Goal: Transaction & Acquisition: Purchase product/service

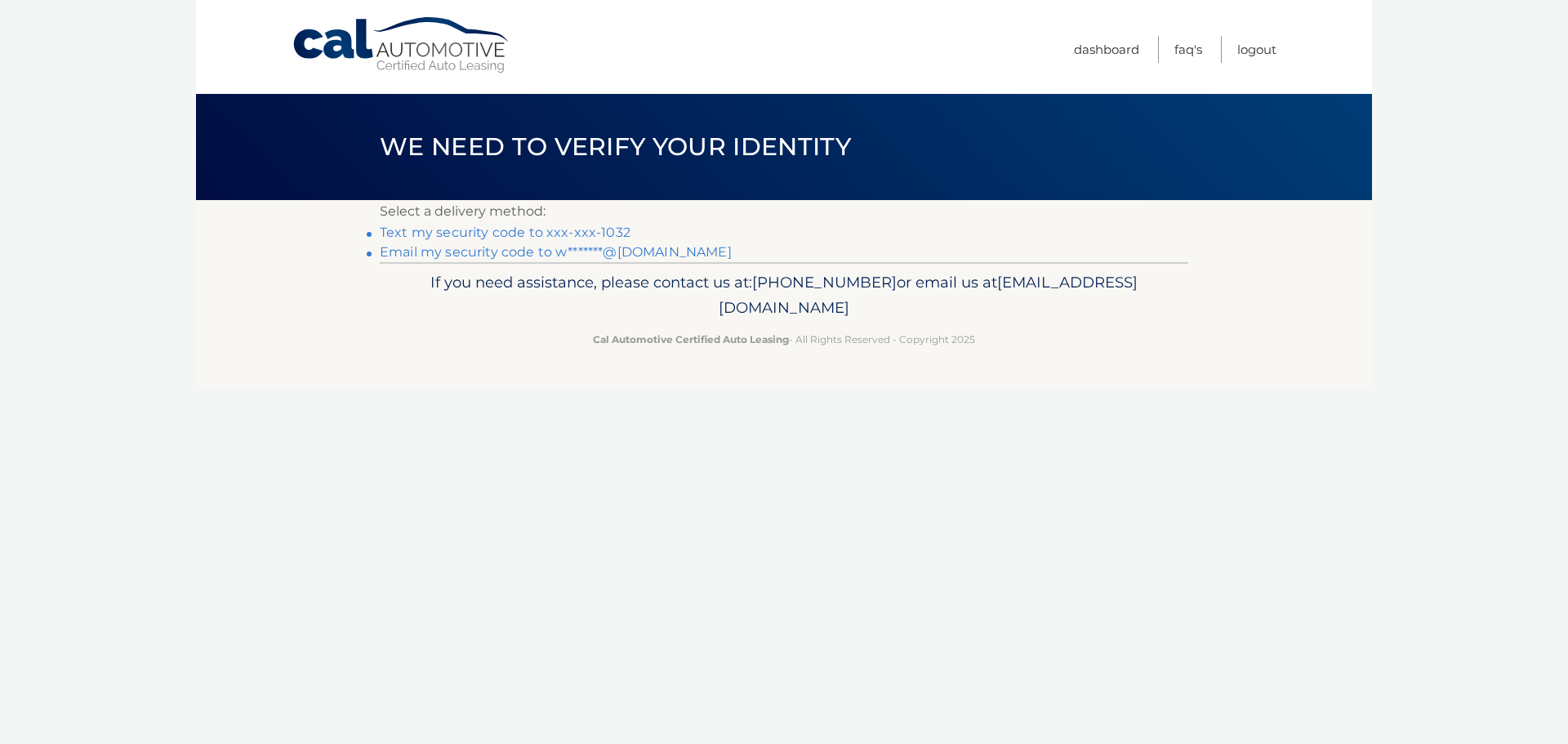
click at [530, 231] on link "Text my security code to xxx-xxx-1032" at bounding box center [505, 233] width 250 height 15
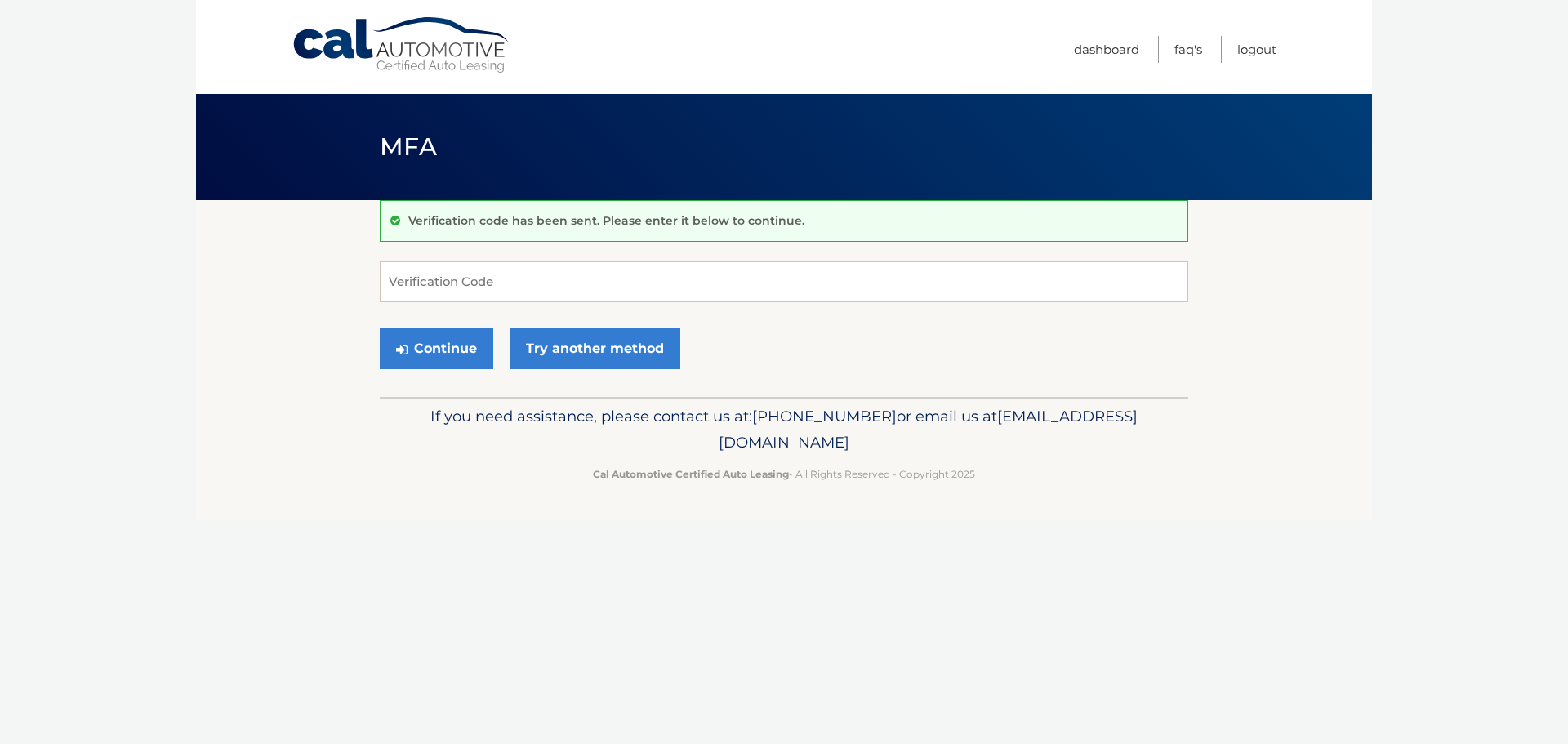
click at [589, 304] on form "Verification Code Continue Try another method" at bounding box center [784, 319] width 809 height 116
click at [610, 270] on input "Verification Code" at bounding box center [784, 282] width 809 height 41
click at [759, 279] on input "87" at bounding box center [784, 282] width 809 height 41
type input "870707"
click at [1394, 600] on body "Cal Automotive Menu Dashboard FAQ's Logout MFA" at bounding box center [784, 372] width 1568 height 744
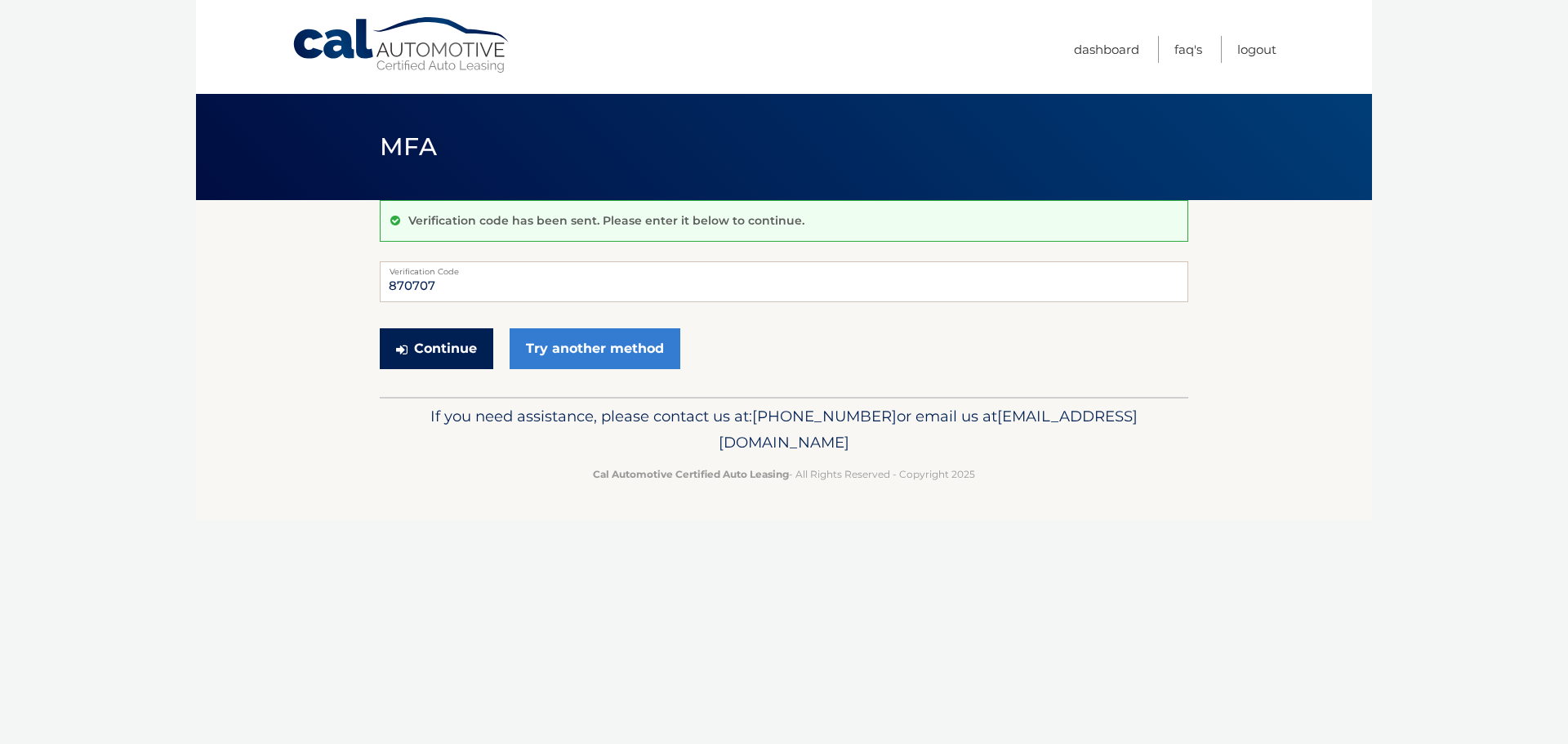
click at [412, 368] on button "Continue" at bounding box center [437, 349] width 113 height 41
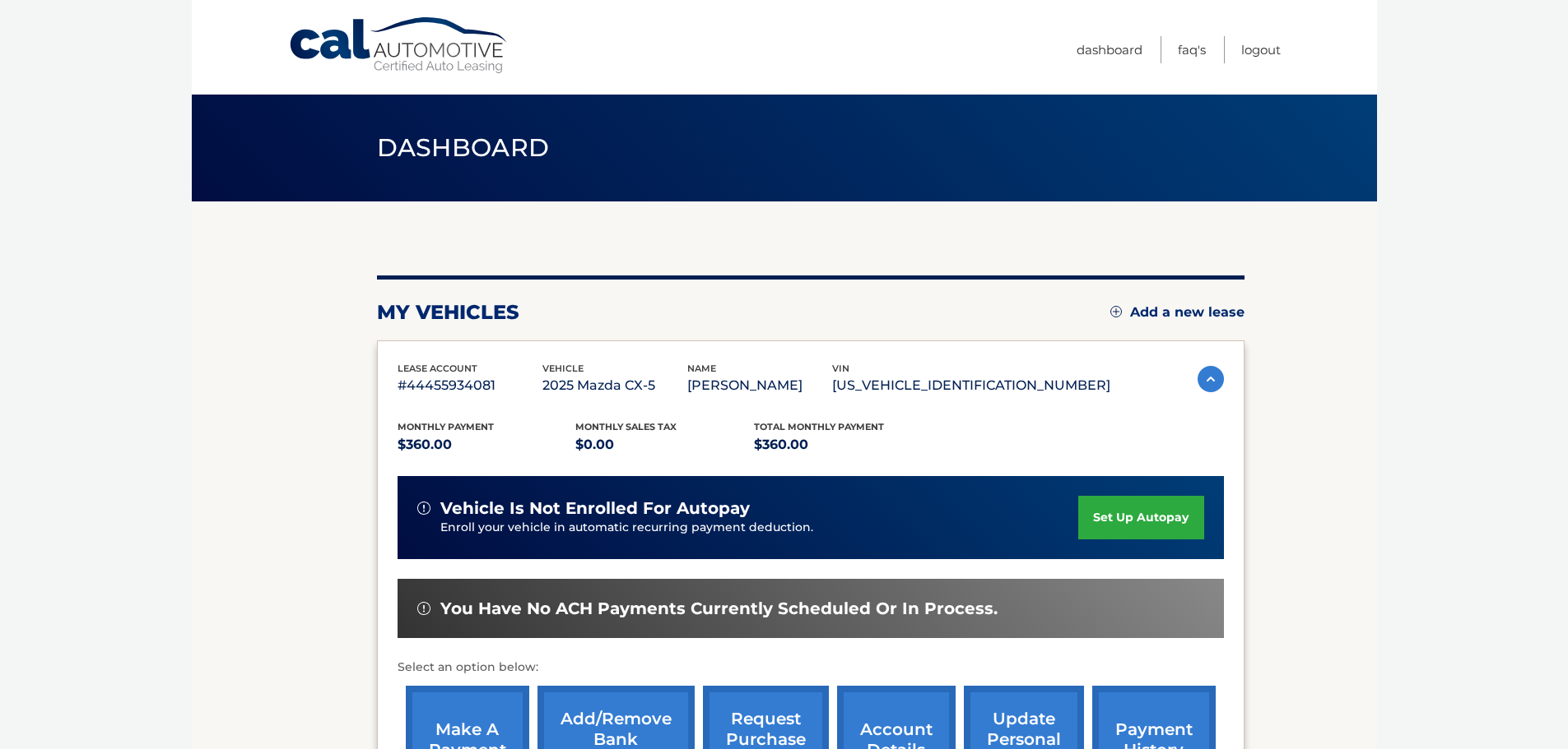
scroll to position [192, 0]
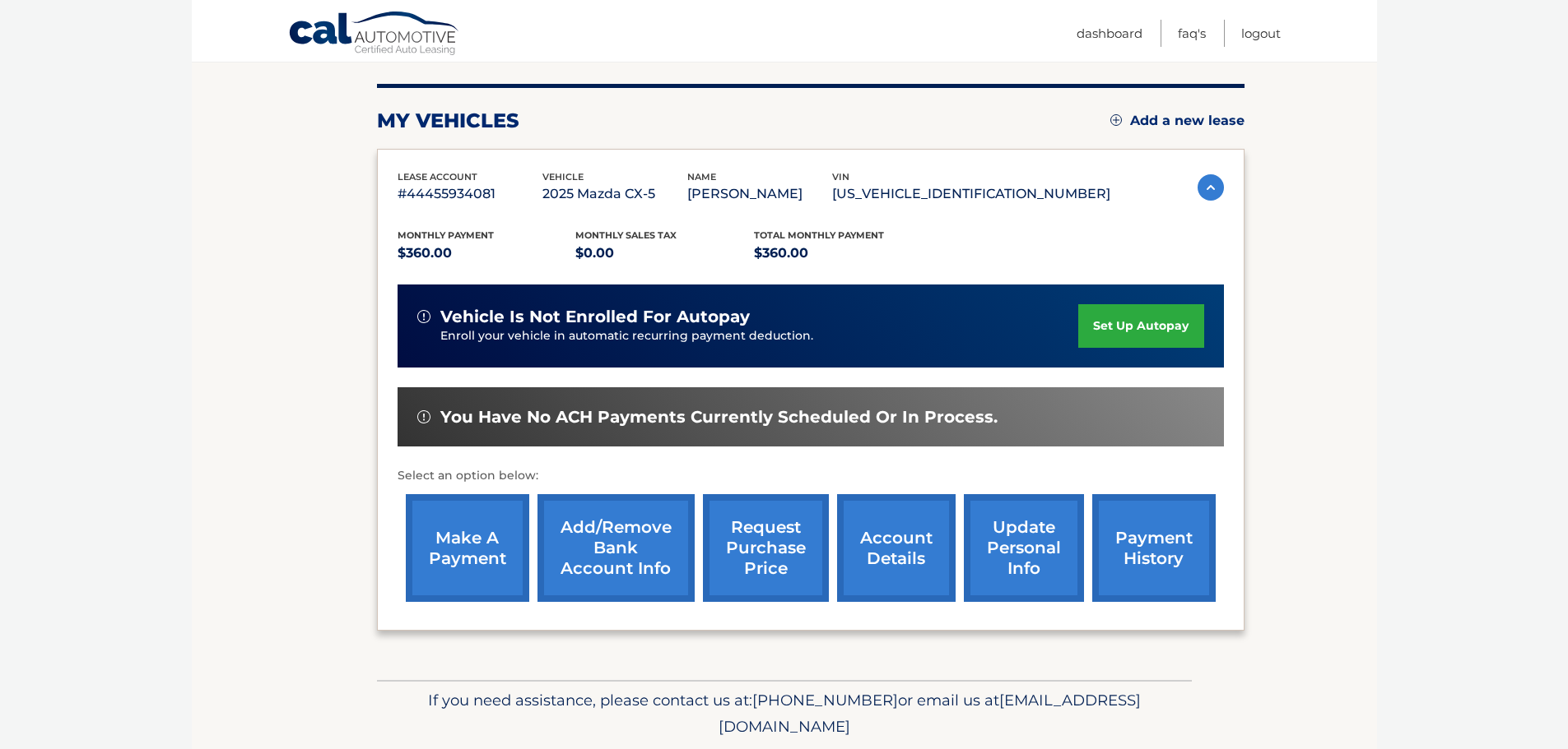
click at [474, 533] on link "make a payment" at bounding box center [467, 548] width 124 height 108
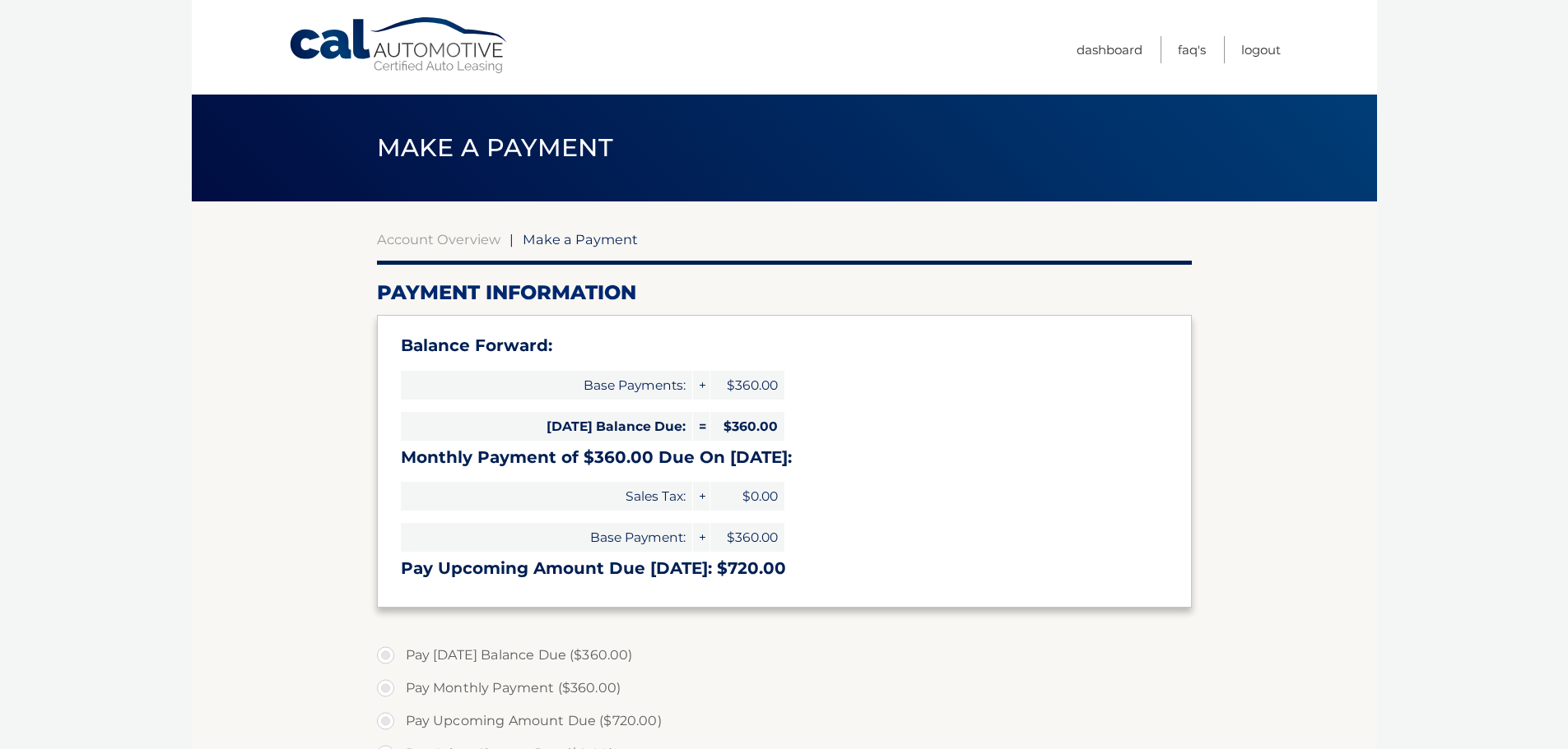
select select "YTllYWJjNTItMjA5Ny00YWQ5LWJjZjYtMzM4ZTEyNTRmMWRj"
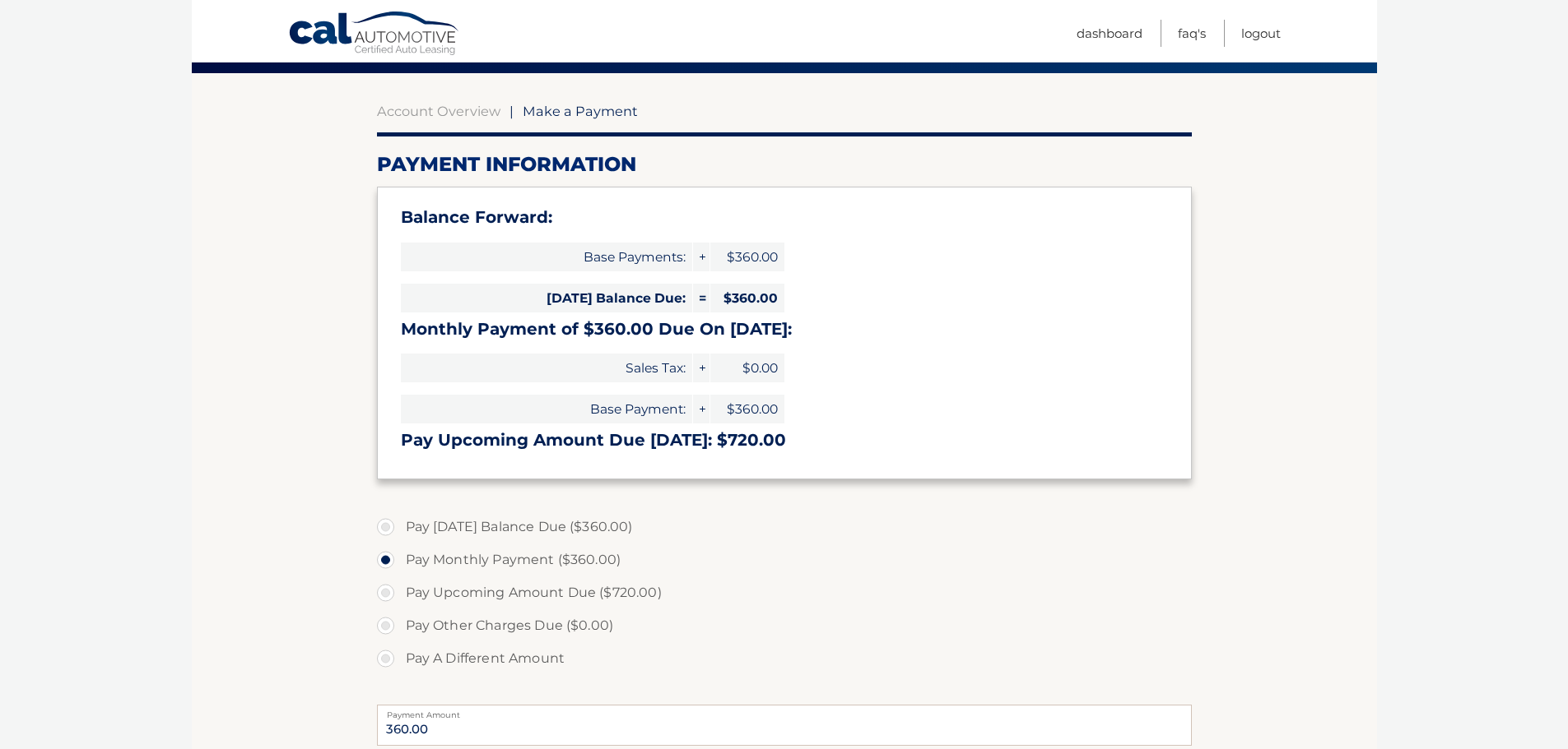
scroll to position [192, 0]
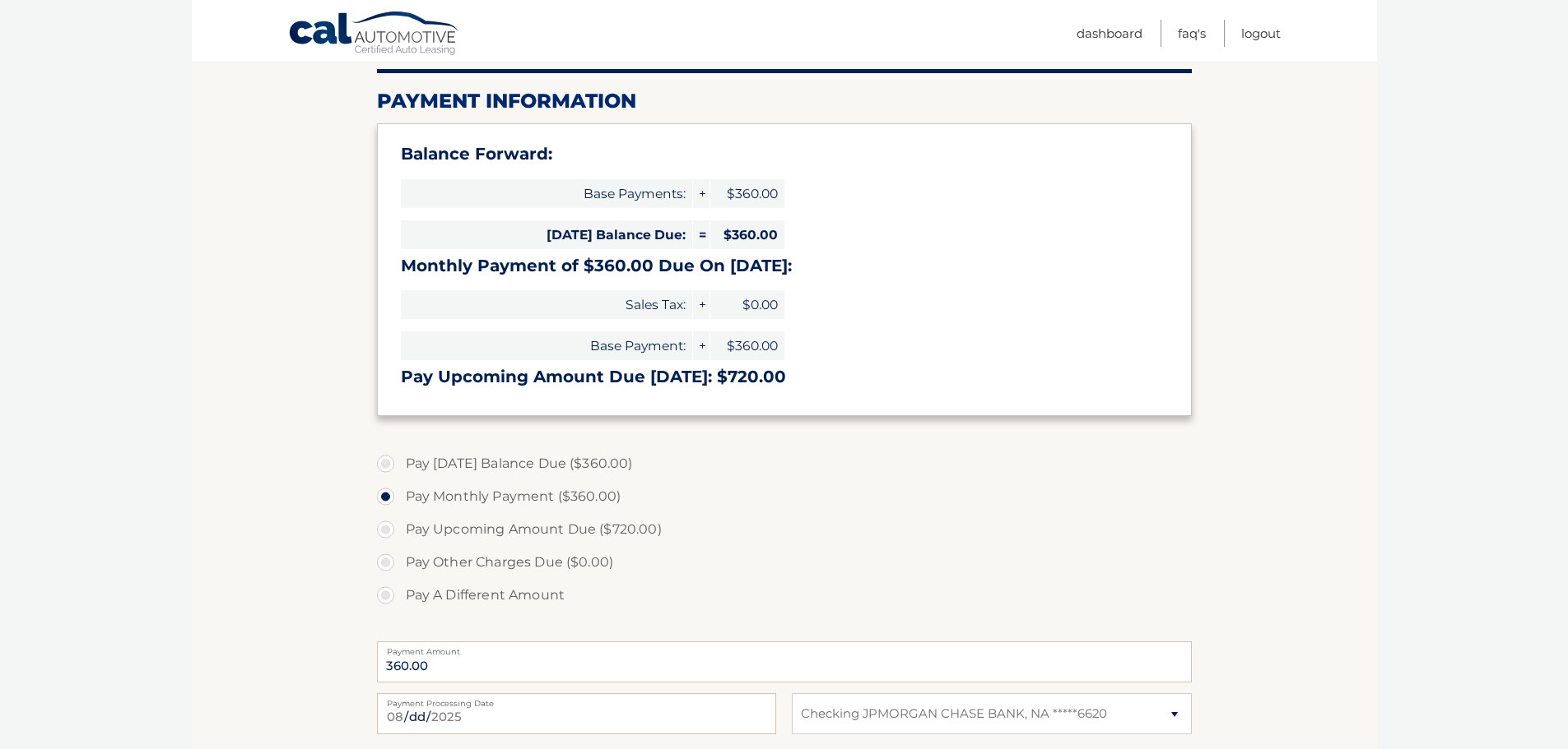
click at [384, 525] on label "Pay Upcoming Amount Due ($720.00)" at bounding box center [784, 530] width 815 height 33
click at [384, 525] on input "Pay Upcoming Amount Due ($720.00)" at bounding box center [392, 526] width 16 height 26
radio input "true"
type input "720.00"
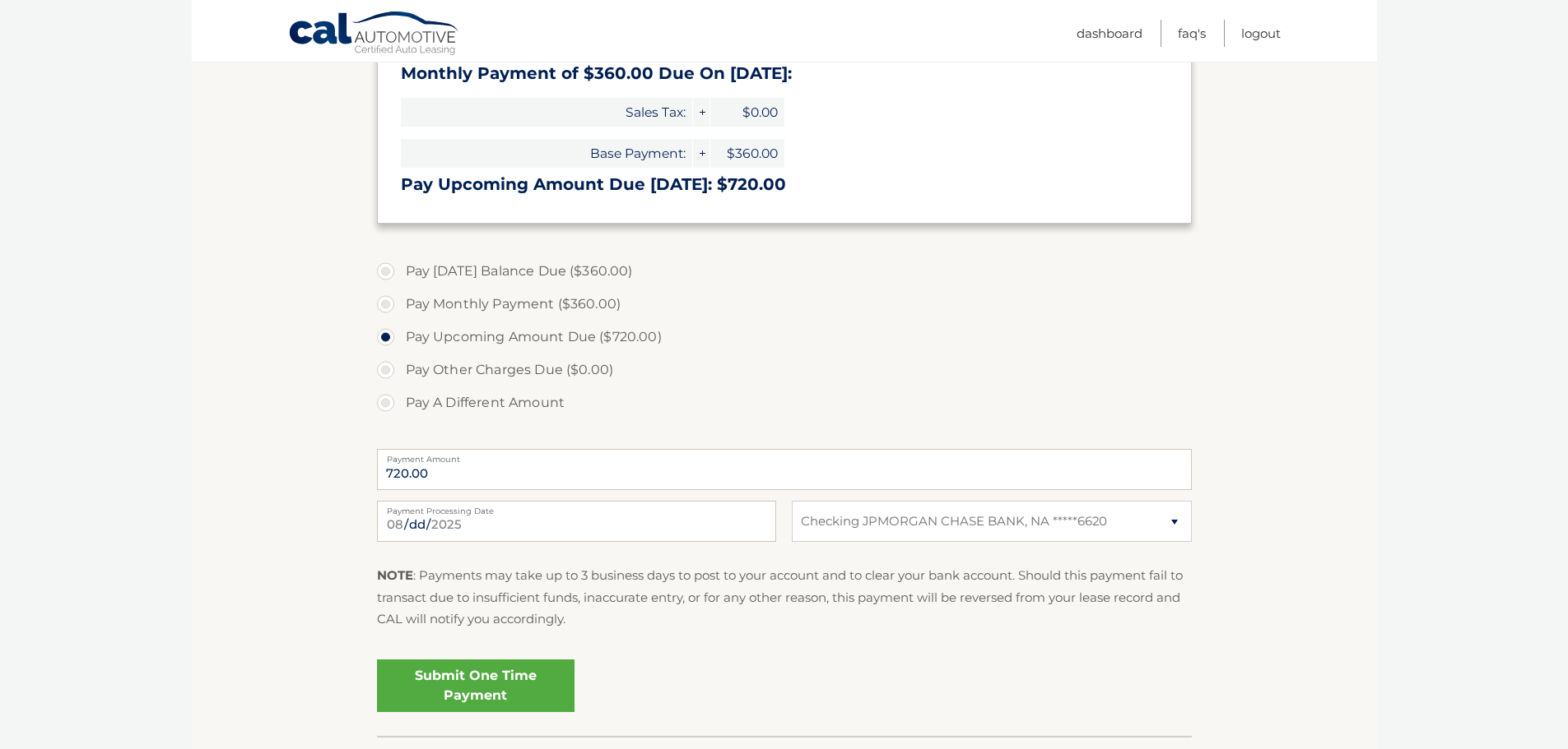
click at [487, 679] on link "Submit One Time Payment" at bounding box center [475, 686] width 198 height 53
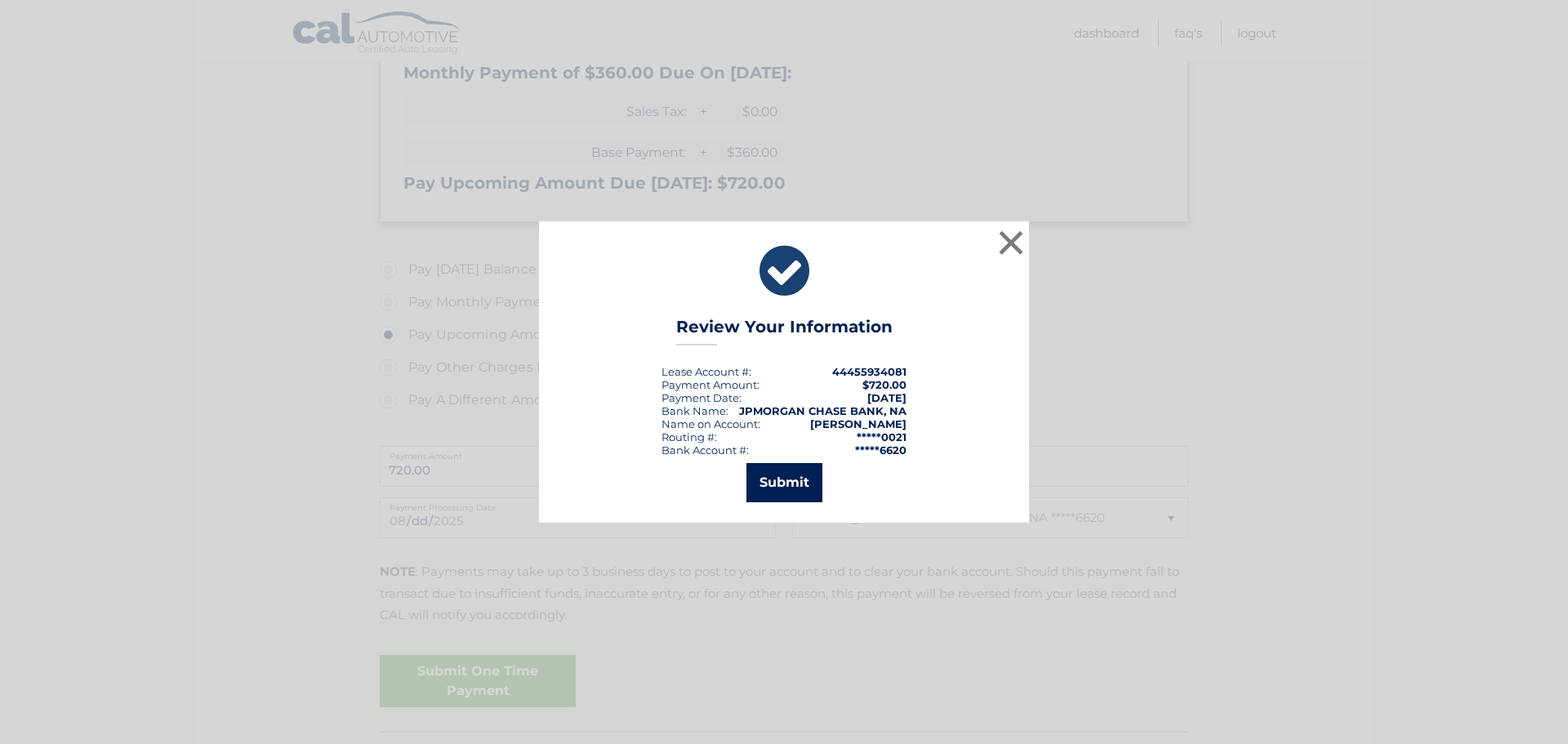
click at [772, 483] on button "Submit" at bounding box center [784, 483] width 76 height 39
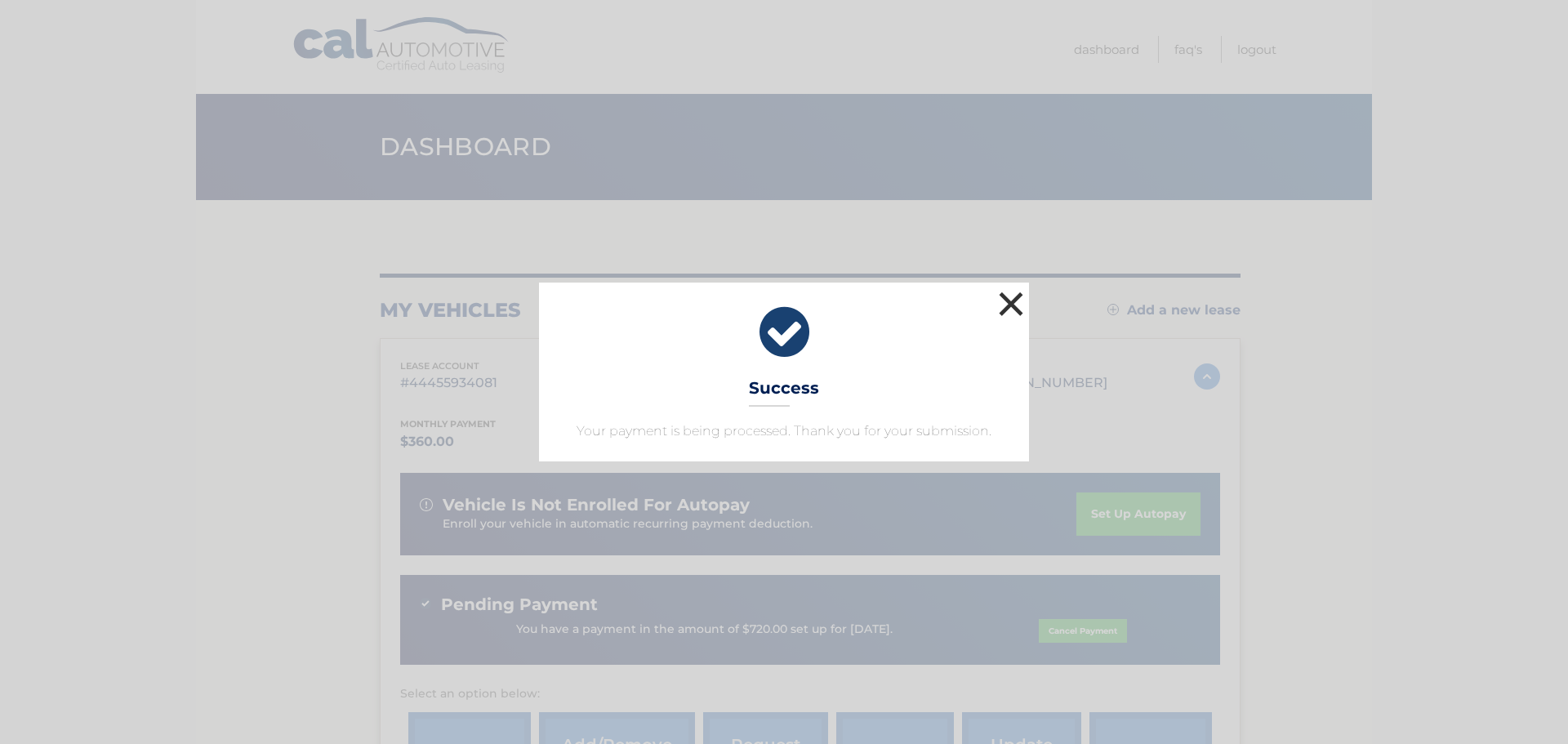
click at [1011, 313] on button "×" at bounding box center [1011, 304] width 33 height 33
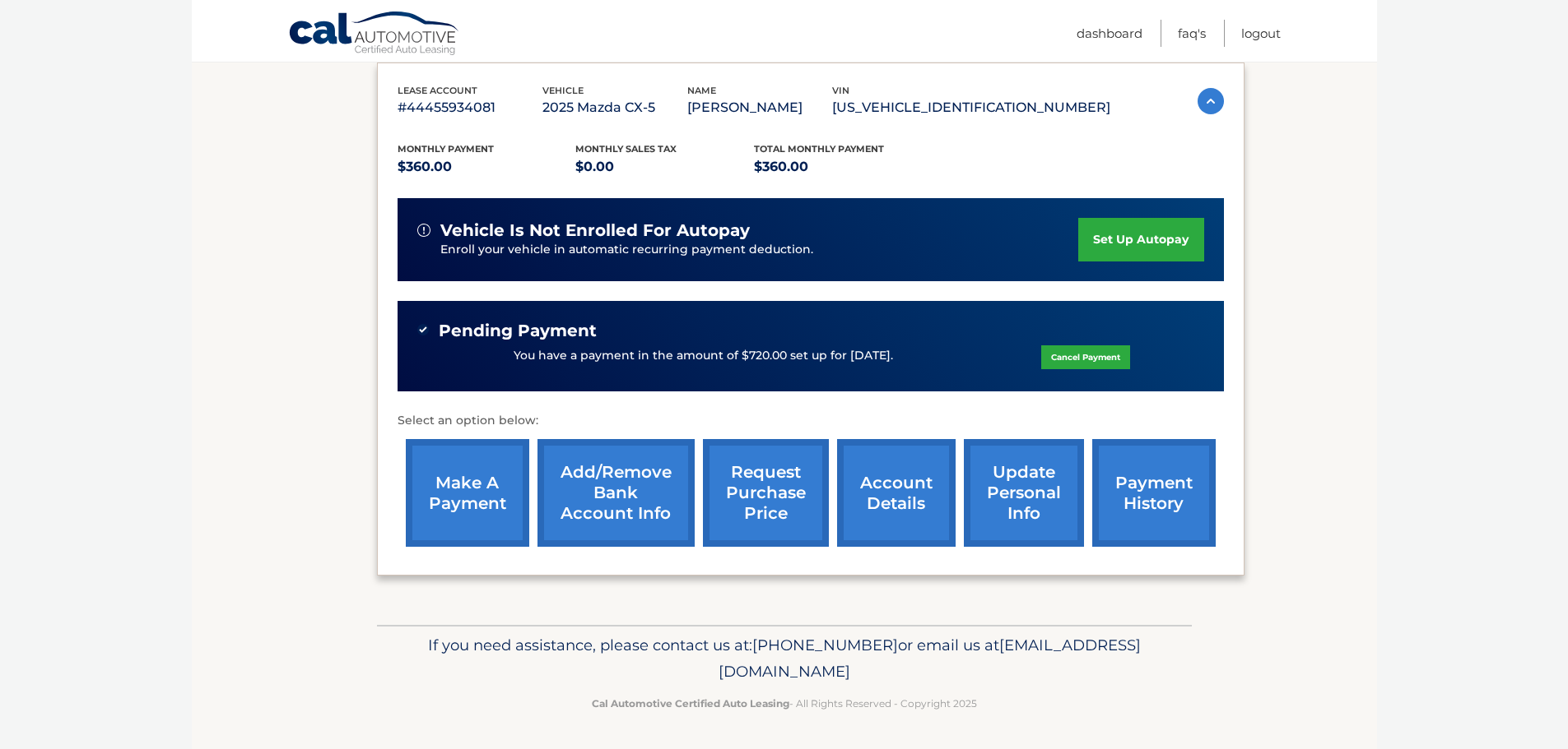
scroll to position [279, 0]
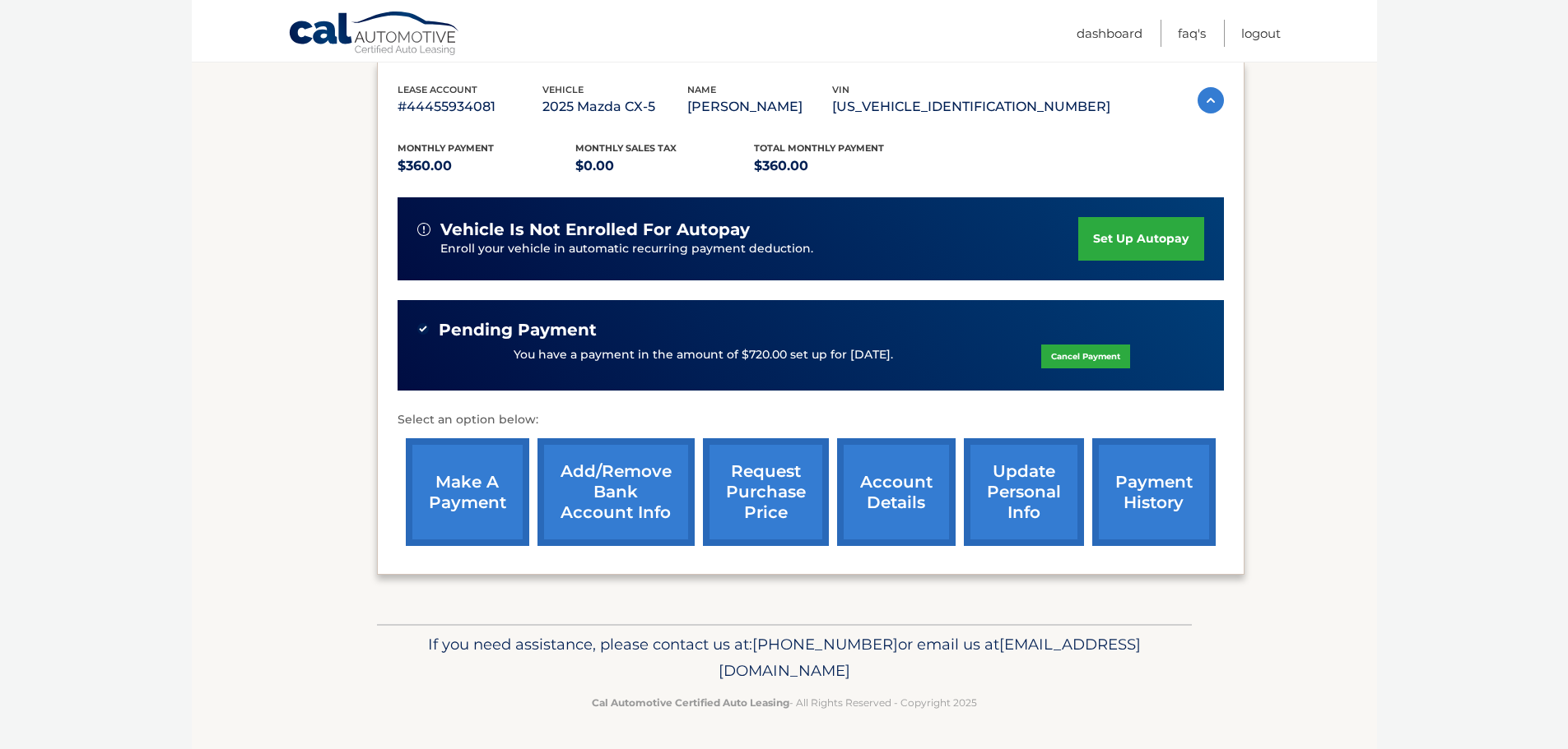
click at [1120, 217] on link "set up autopay" at bounding box center [1140, 238] width 125 height 43
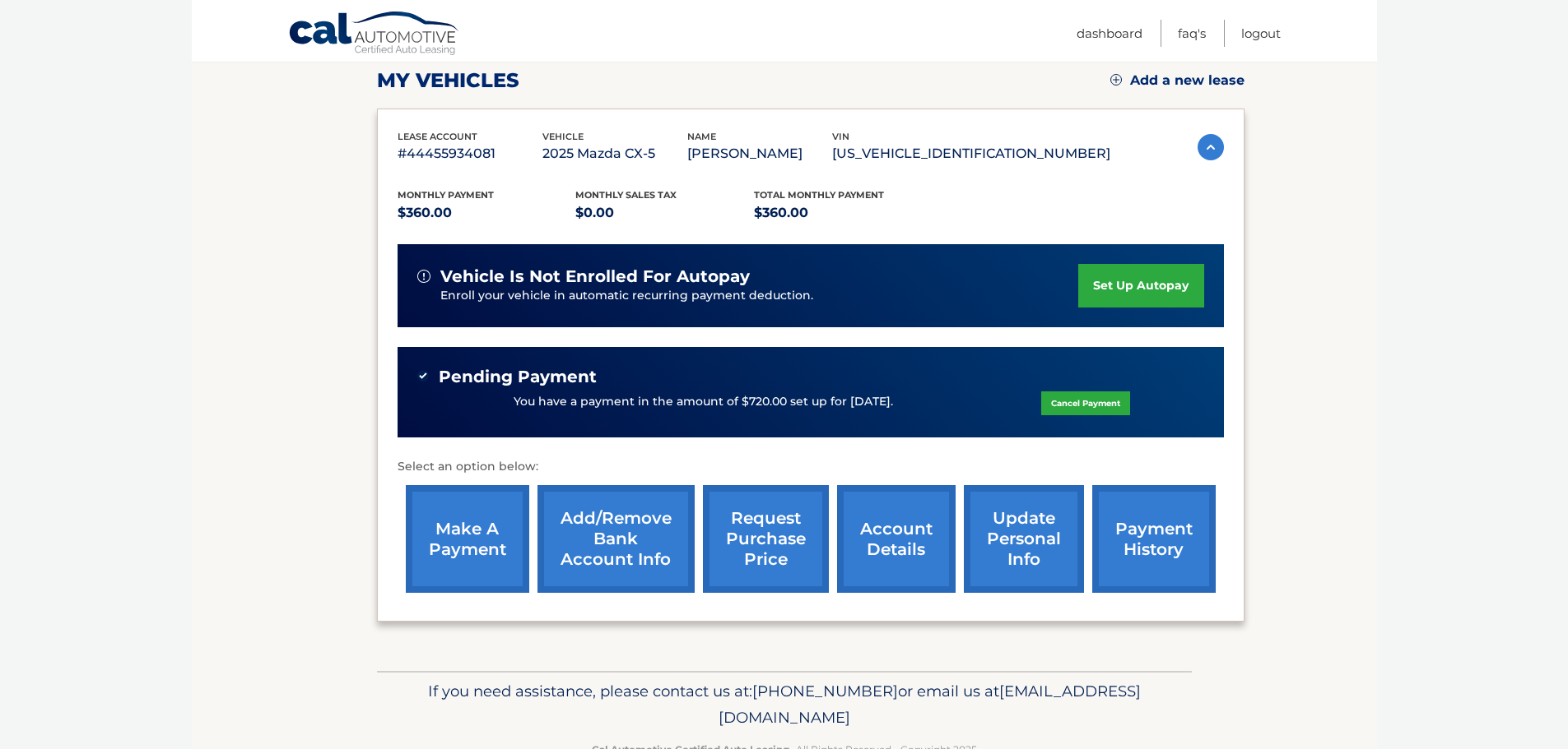
scroll to position [0, 0]
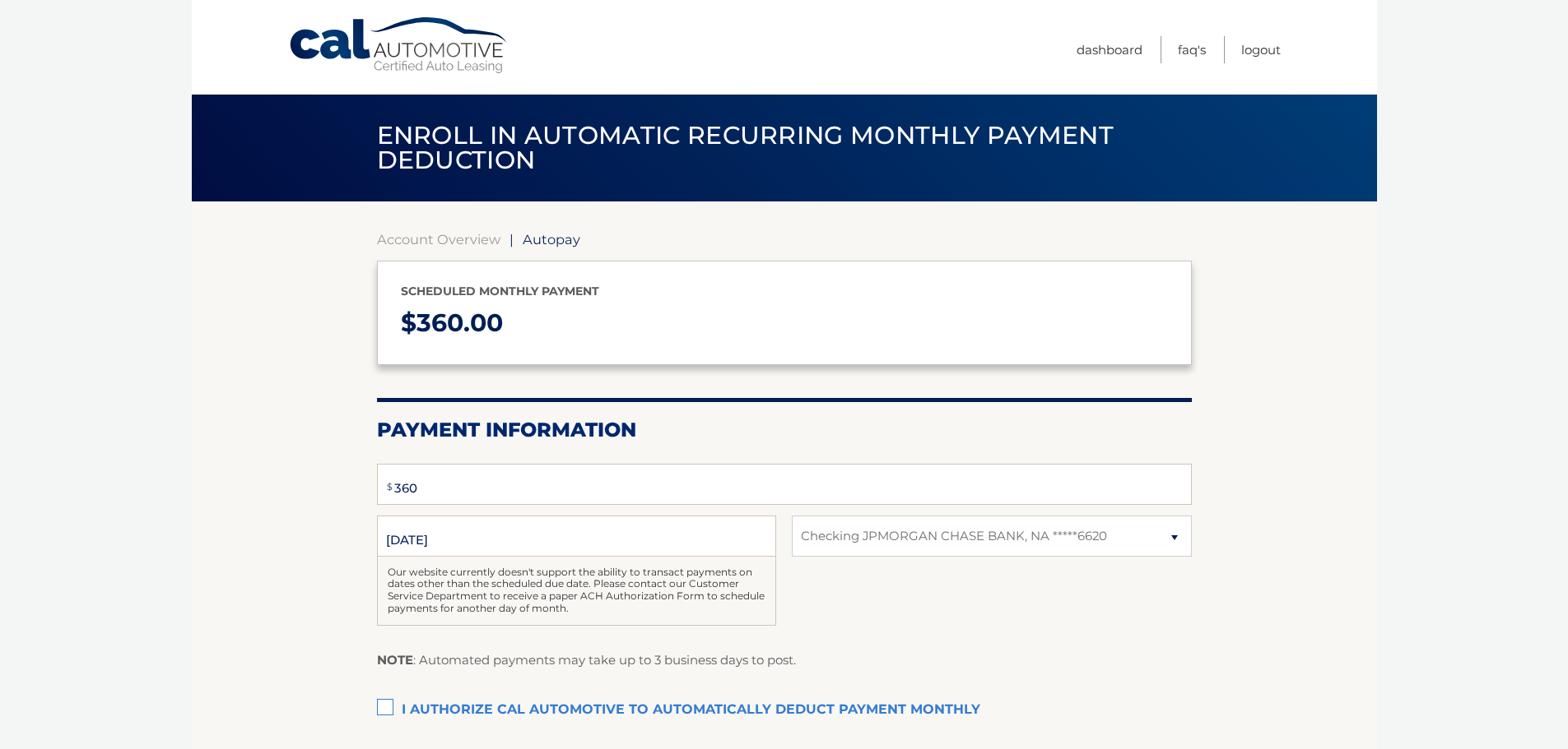
select select "YTllYWJjNTItMjA5Ny00YWQ5LWJjZjYtMzM4ZTEyNTRmMWRj"
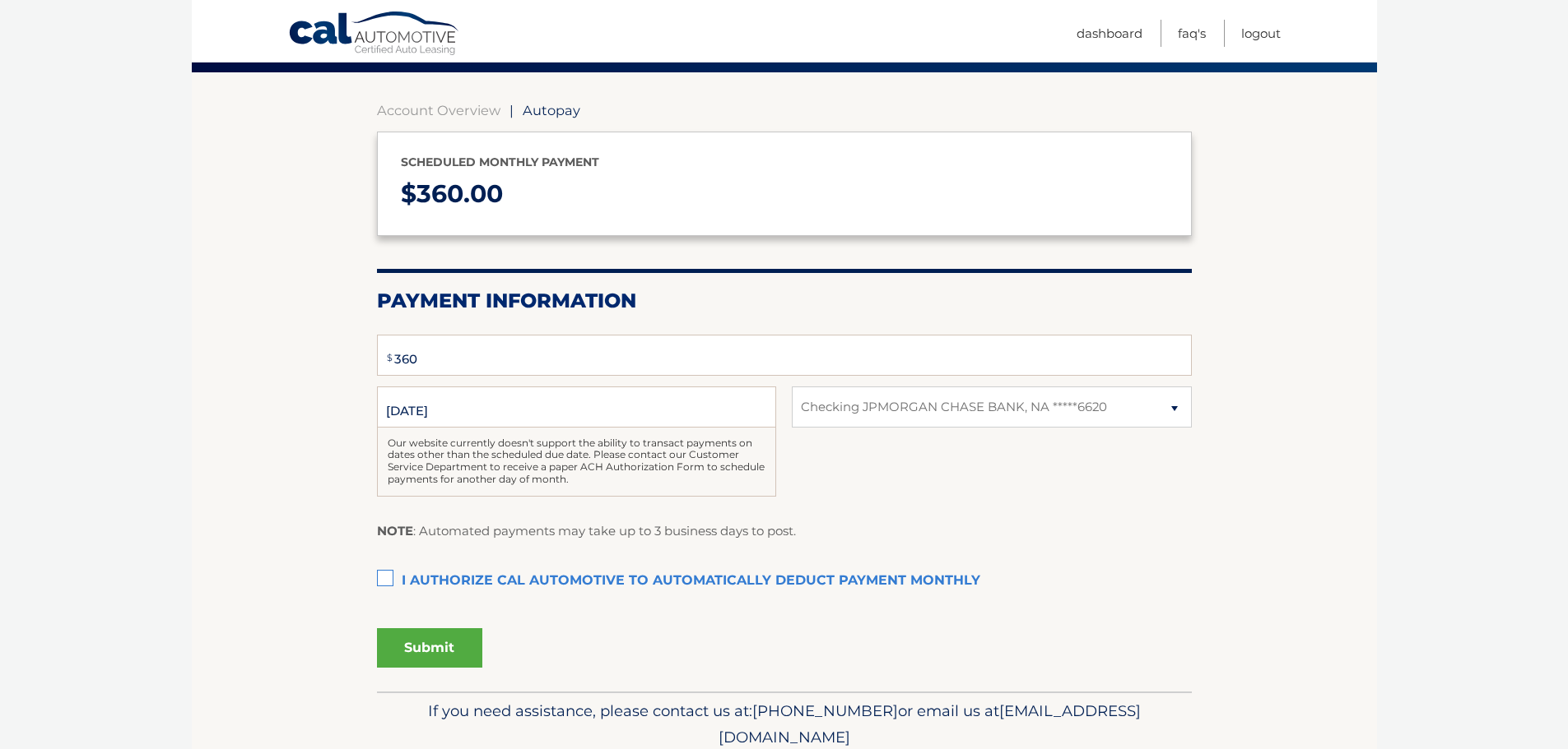
scroll to position [192, 0]
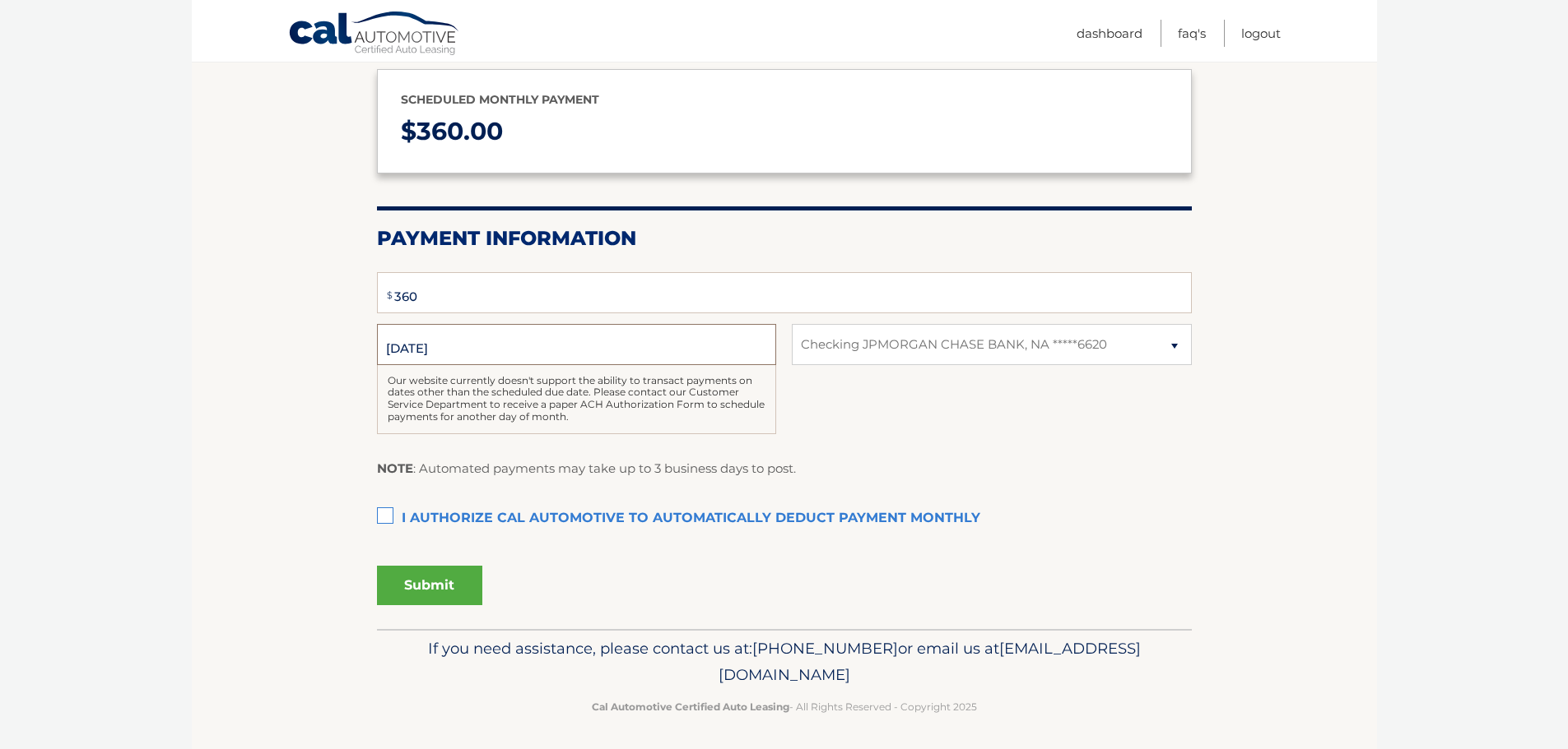
click at [456, 338] on input "[DATE]" at bounding box center [577, 345] width 399 height 41
click at [423, 348] on input "[DATE]" at bounding box center [577, 345] width 399 height 41
drag, startPoint x: 385, startPoint y: 346, endPoint x: 392, endPoint y: 347, distance: 7.1
click at [392, 347] on input "[DATE]" at bounding box center [577, 345] width 399 height 41
click at [293, 390] on section "Account Overview | Autopay Scheduled monthly payment $ 360.00 Payment Informati…" at bounding box center [784, 319] width 1185 height 619
